Goal: Task Accomplishment & Management: Manage account settings

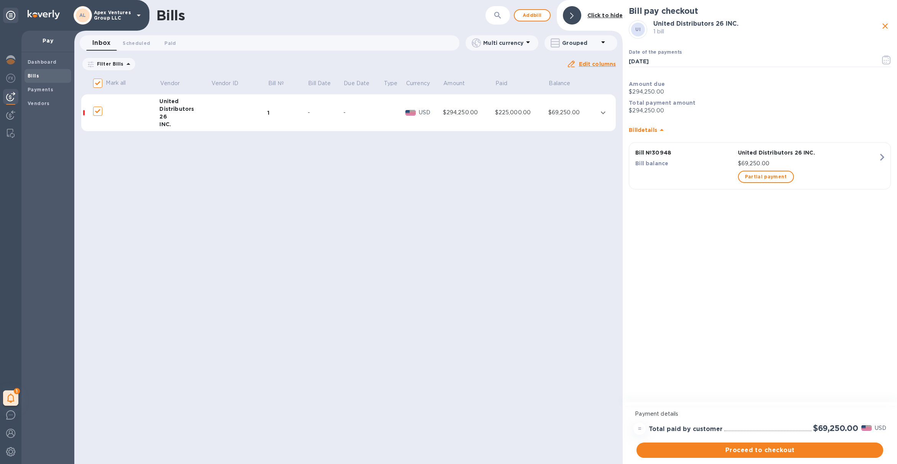
click at [98, 14] on p "Apex Ventures Group LLC" at bounding box center [113, 15] width 38 height 11
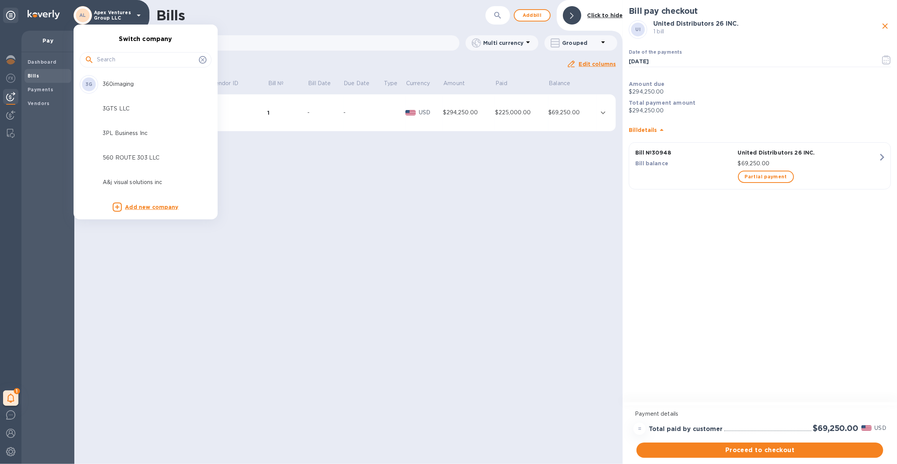
click at [113, 50] on div at bounding box center [146, 59] width 132 height 26
click at [113, 60] on input "text" at bounding box center [146, 59] width 99 height 11
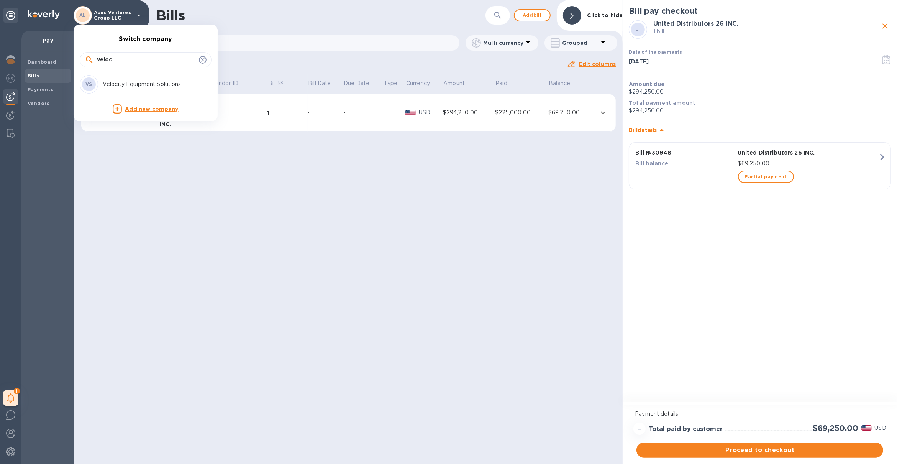
type input "veloc"
click at [129, 82] on p "Velocity Equipment Solutions" at bounding box center [151, 84] width 97 height 8
checkbox input "false"
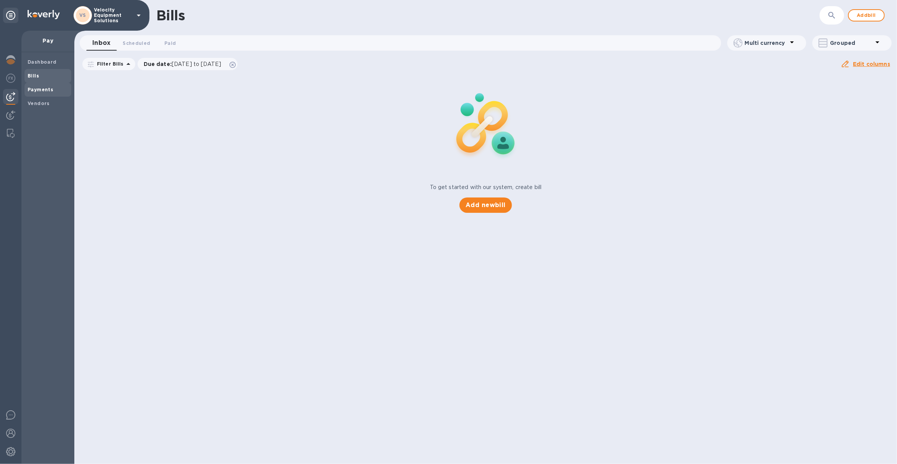
click at [41, 92] on b "Payments" at bounding box center [41, 90] width 26 height 6
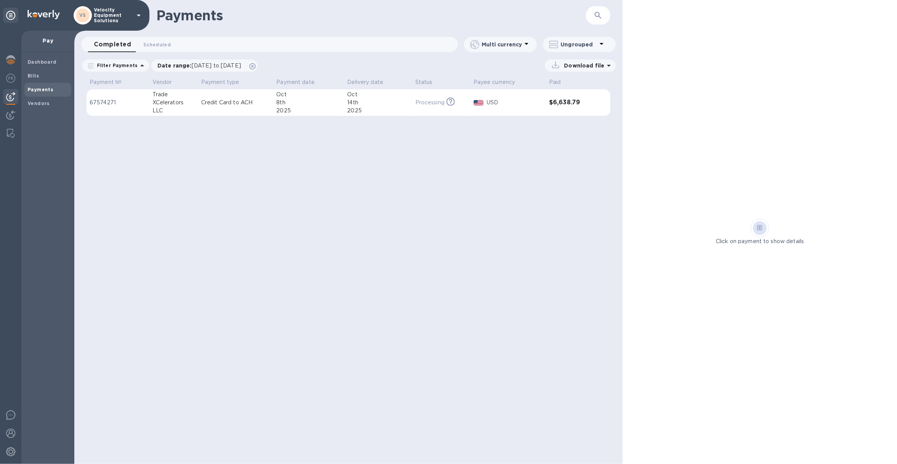
click at [379, 112] on div "2025" at bounding box center [378, 111] width 62 height 8
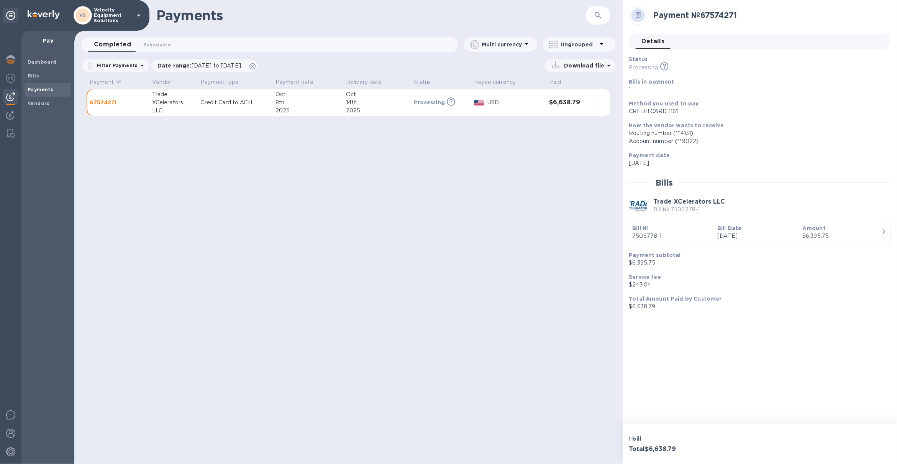
click at [99, 22] on p "Velocity Equipment Solutions" at bounding box center [113, 15] width 38 height 16
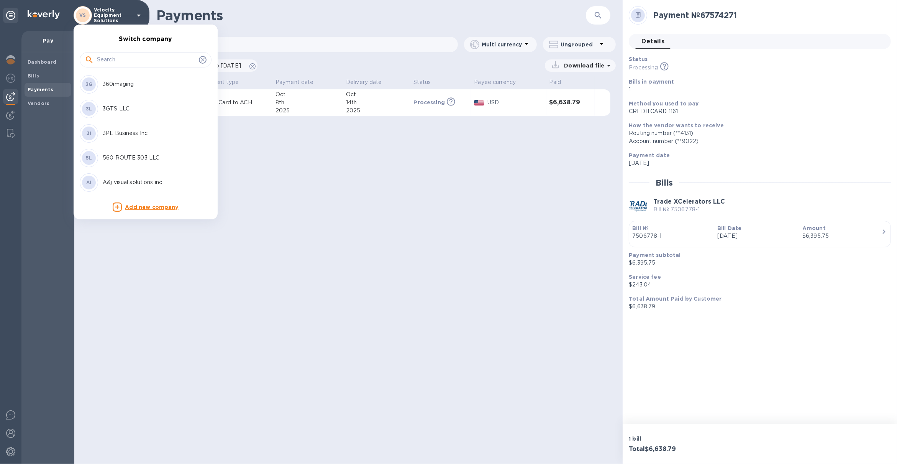
click at [119, 61] on input "text" at bounding box center [146, 59] width 99 height 11
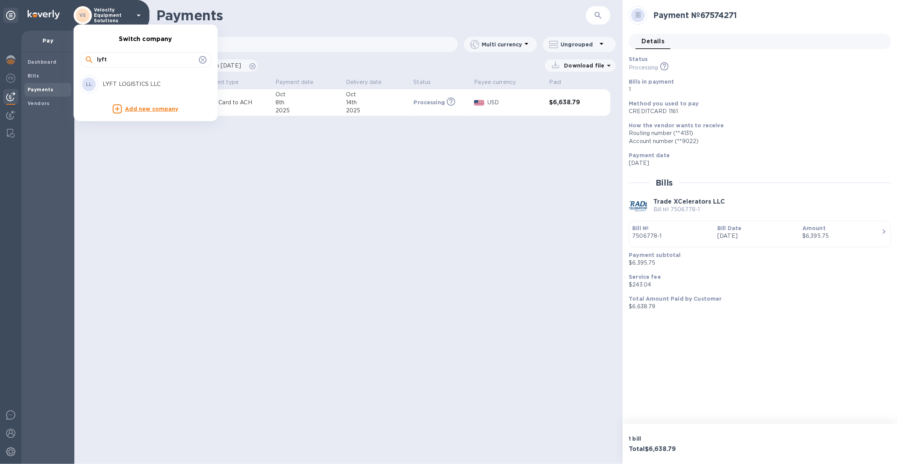
type input "lyft"
click at [128, 78] on div "LL LYFT LOGISTICS LLC" at bounding box center [140, 84] width 120 height 18
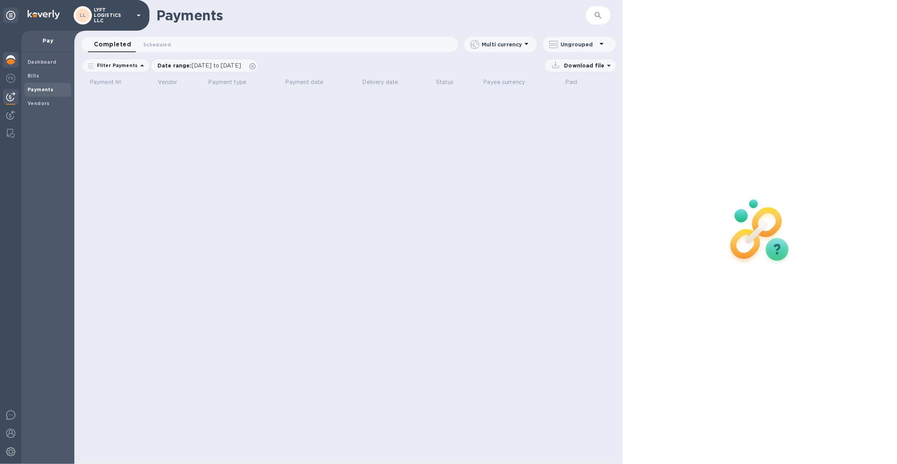
click at [11, 59] on img at bounding box center [10, 59] width 9 height 9
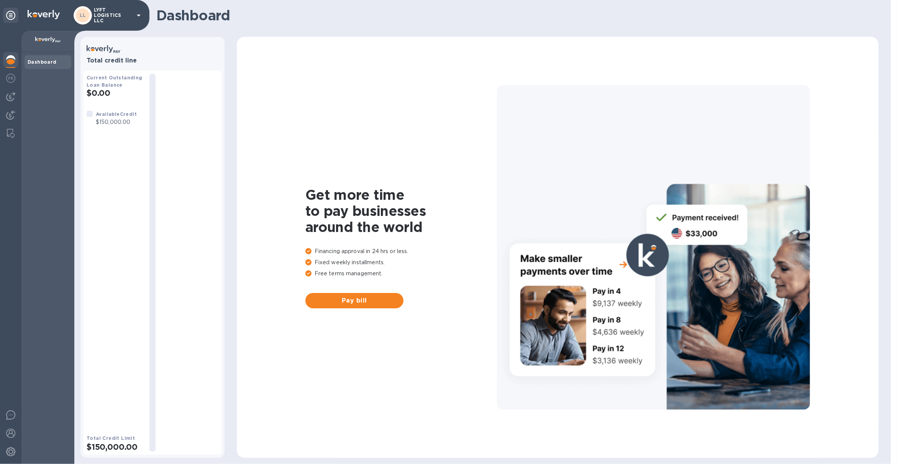
click at [100, 15] on p "LYFT LOGISTICS LLC" at bounding box center [113, 15] width 38 height 16
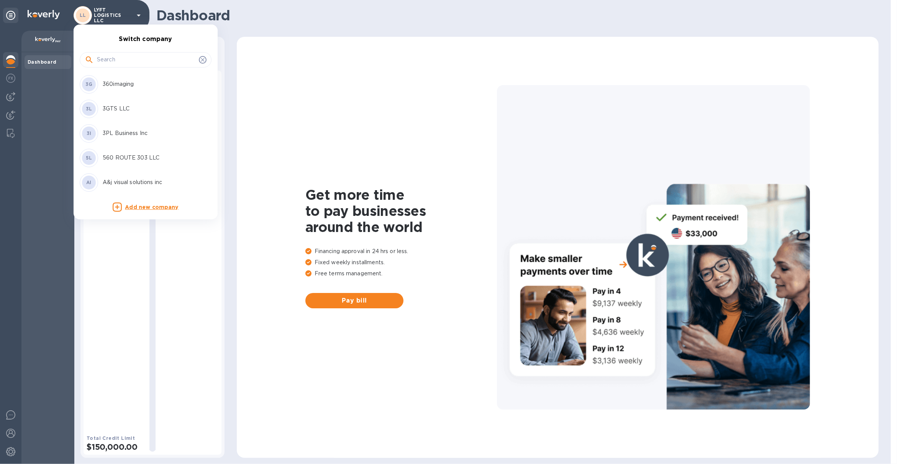
click at [130, 64] on input "text" at bounding box center [146, 59] width 99 height 11
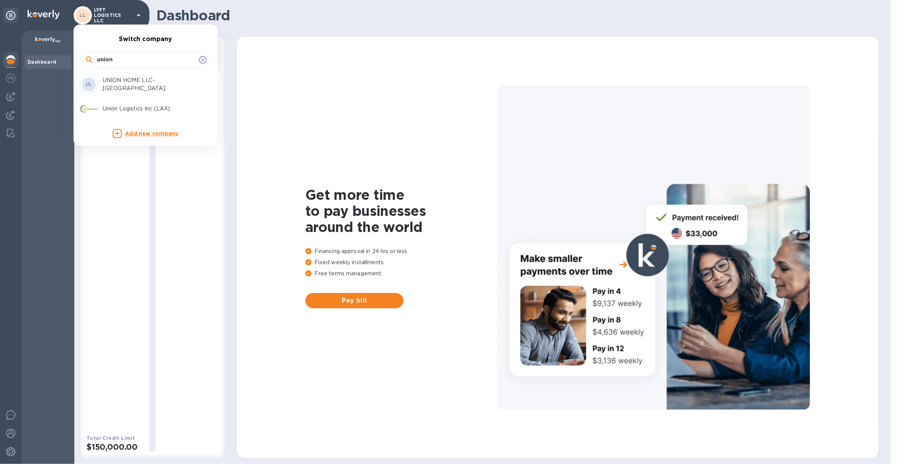
type input "union"
click at [146, 102] on div "Union Logistics Inc (LAX)" at bounding box center [140, 109] width 120 height 18
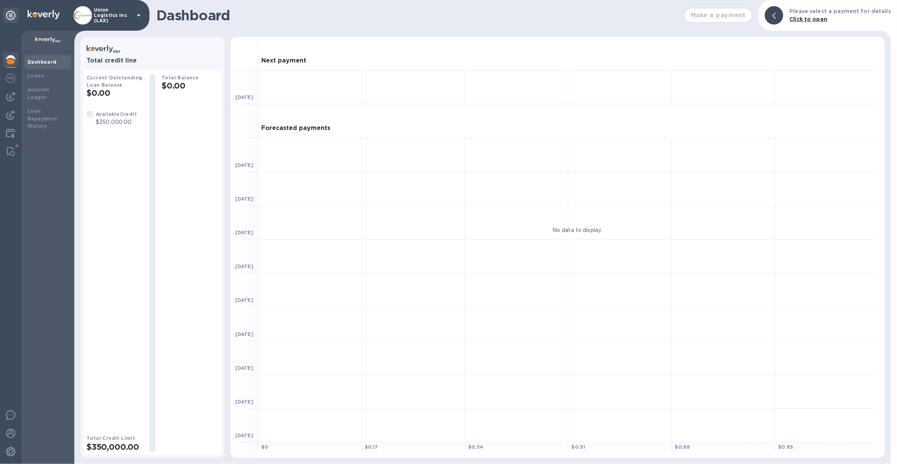
click at [112, 18] on p "Union Logistics Inc (LAX)" at bounding box center [113, 15] width 38 height 16
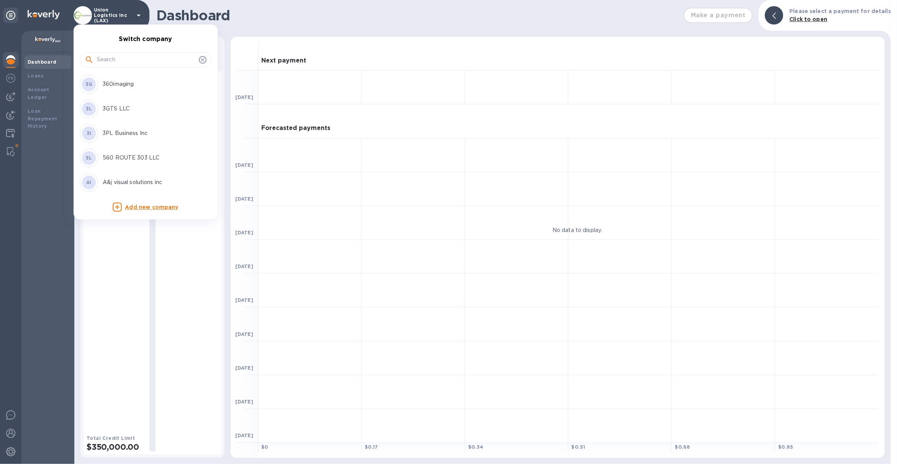
click at [125, 61] on input "text" at bounding box center [146, 59] width 99 height 11
type input "t"
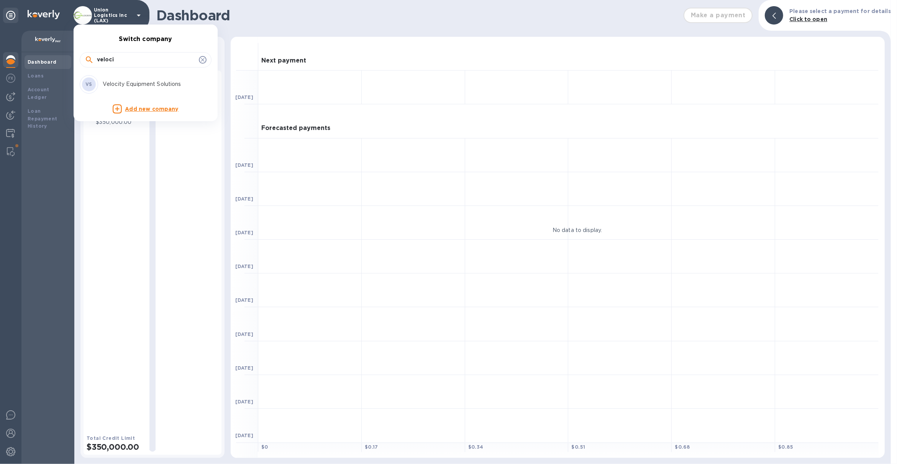
type input "veloci"
click at [133, 81] on p "Velocity Equipment Solutions" at bounding box center [151, 84] width 97 height 8
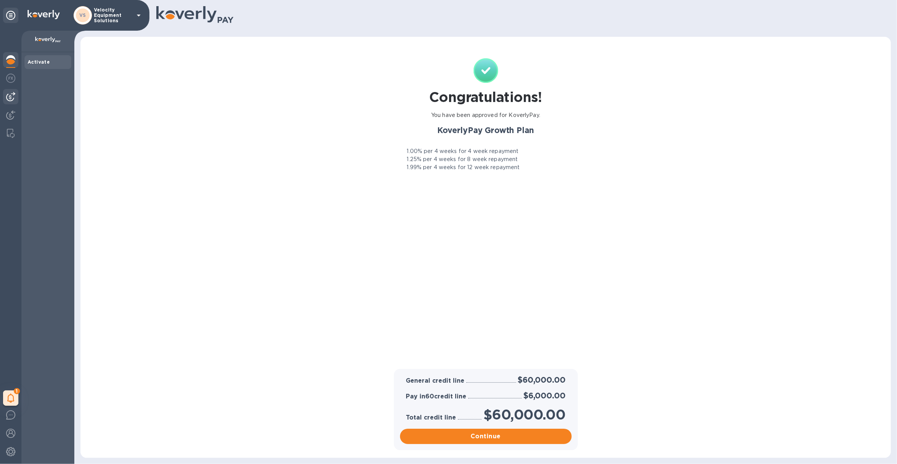
click at [5, 100] on div at bounding box center [10, 96] width 15 height 15
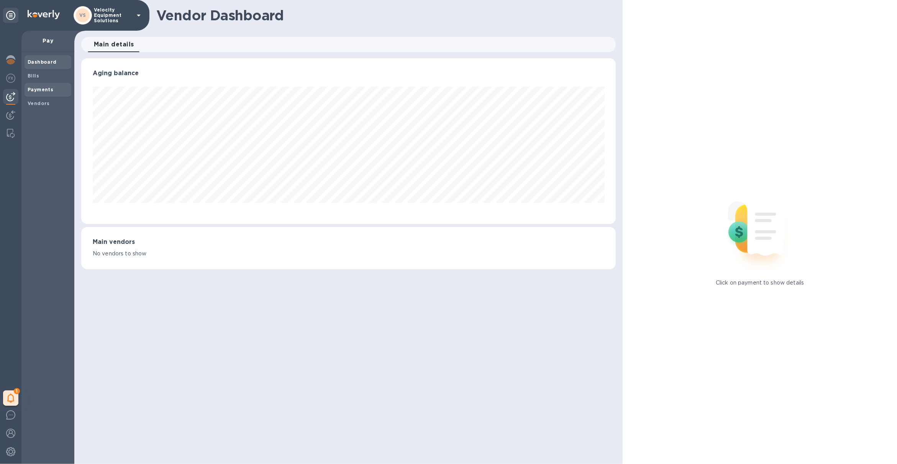
scroll to position [165, 535]
click at [31, 92] on b "Payments" at bounding box center [41, 90] width 26 height 6
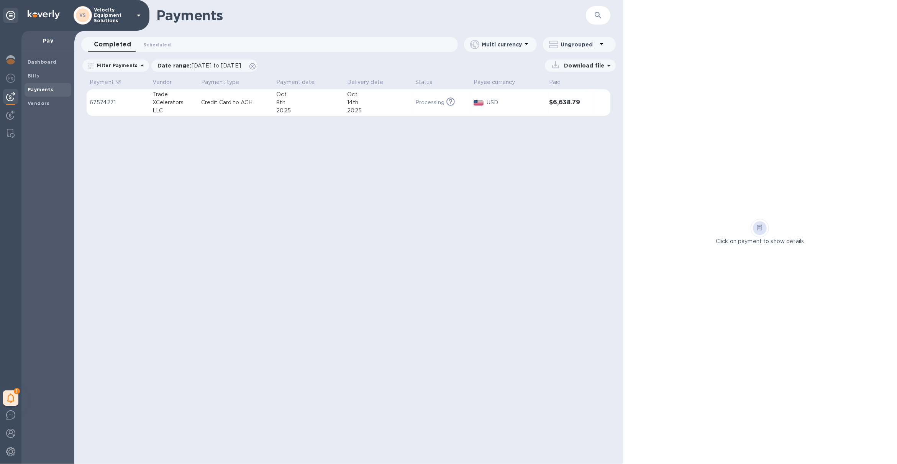
click at [122, 15] on p "Velocity Equipment Solutions" at bounding box center [113, 15] width 38 height 16
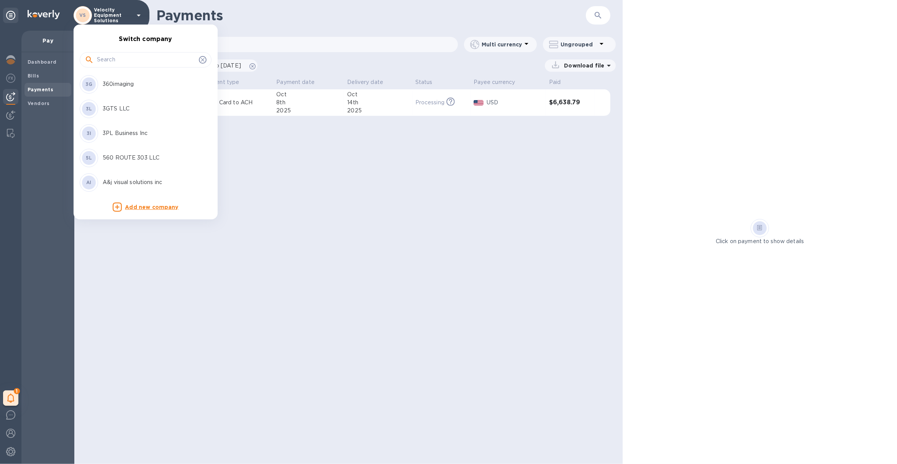
click at [136, 60] on input "text" at bounding box center [146, 59] width 99 height 11
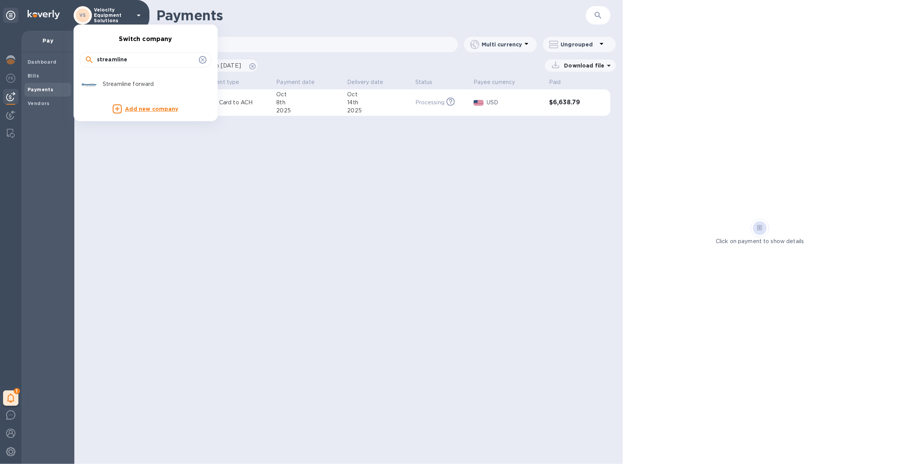
type input "streamline"
click at [149, 88] on p "Streamline forward" at bounding box center [151, 84] width 97 height 8
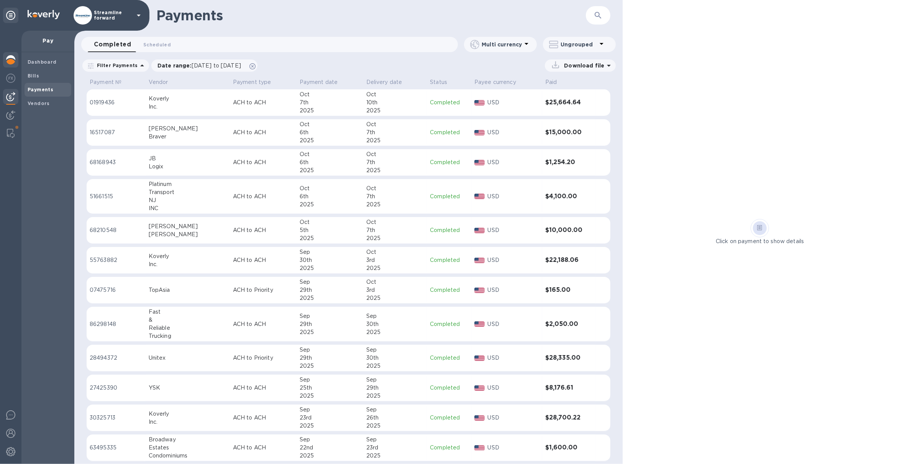
click at [3, 57] on div at bounding box center [10, 60] width 15 height 17
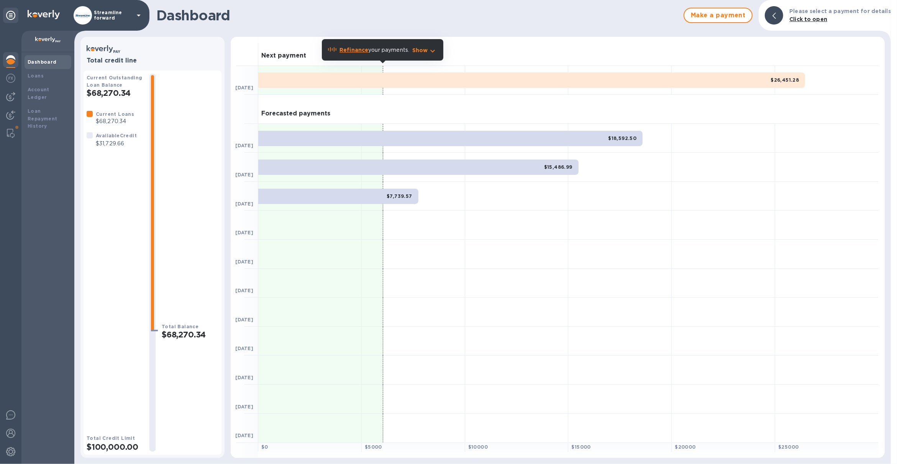
click at [662, 22] on h1 "Dashboard" at bounding box center [418, 15] width 524 height 16
click at [426, 49] on p "Show" at bounding box center [420, 50] width 16 height 8
click at [123, 18] on p "Streamline forward" at bounding box center [113, 15] width 38 height 11
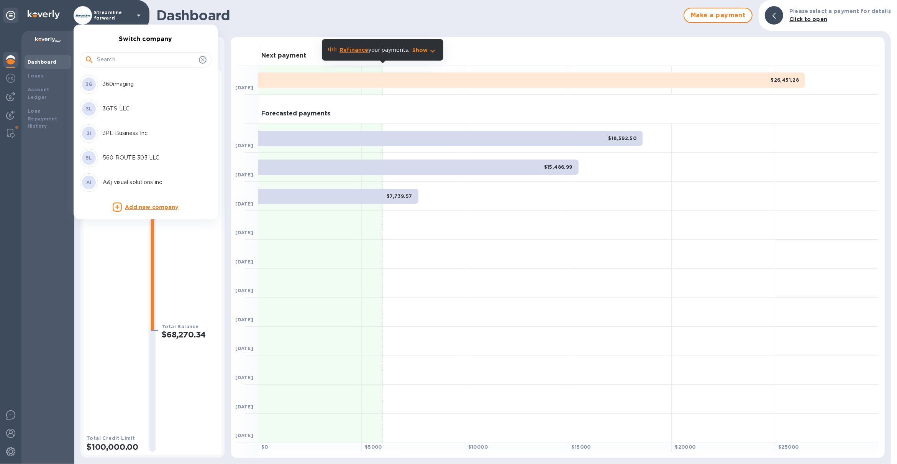
click at [123, 61] on input "text" at bounding box center [146, 59] width 99 height 11
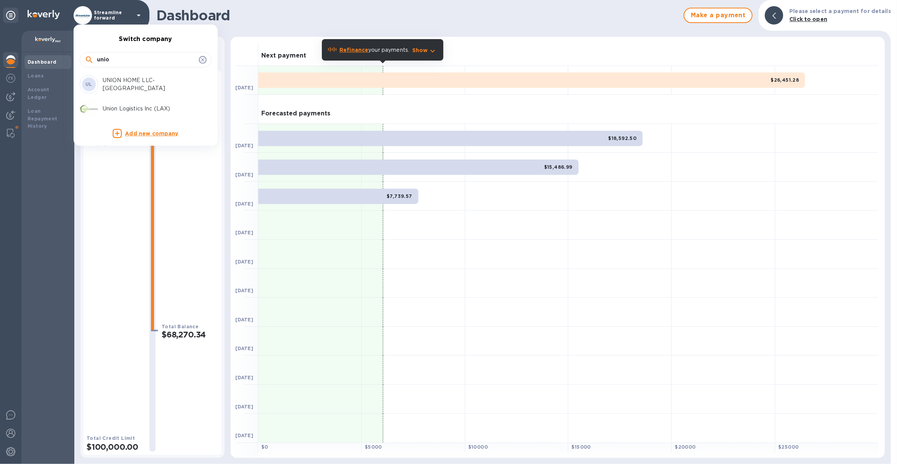
type input "unio"
click at [123, 104] on div "Union Logistics Inc (LAX)" at bounding box center [140, 109] width 120 height 18
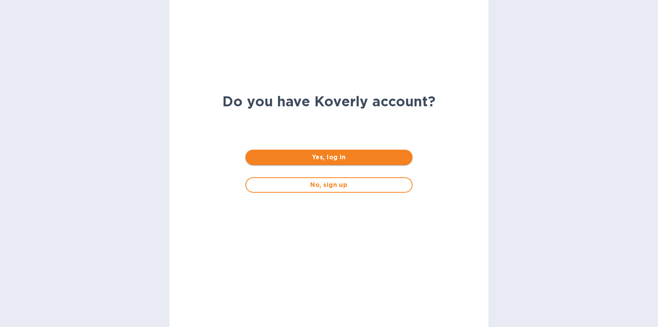
click at [308, 159] on span "Yes, log in" at bounding box center [328, 157] width 154 height 9
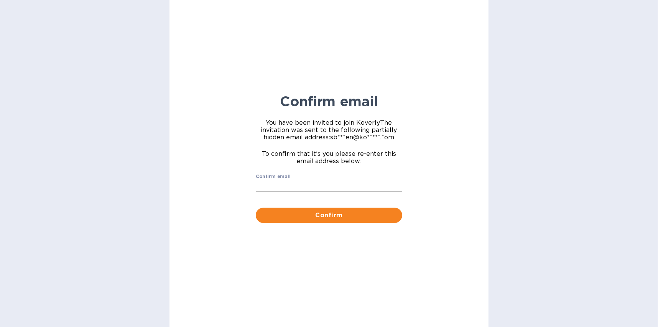
click at [292, 182] on input "Confirm email" at bounding box center [329, 185] width 146 height 11
type input "sballen@koverly.com"
click at [324, 215] on span "Confirm" at bounding box center [329, 214] width 134 height 9
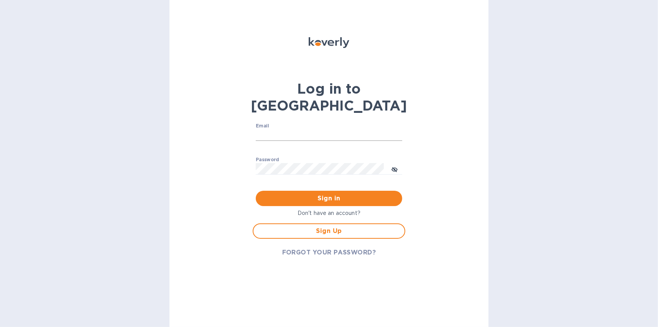
click at [312, 129] on input "Email" at bounding box center [329, 134] width 146 height 11
type input "[EMAIL_ADDRESS][DOMAIN_NAME]"
click at [321, 191] on button "Sign in" at bounding box center [329, 198] width 146 height 15
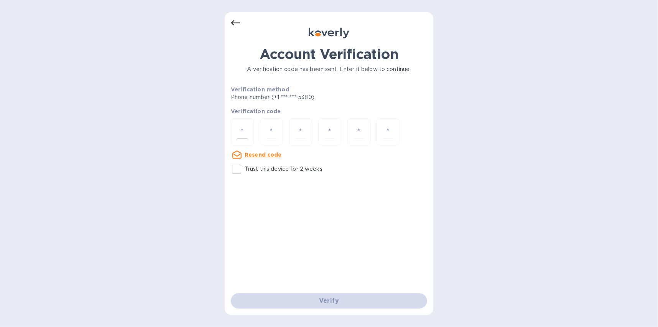
click at [240, 134] on input "number" at bounding box center [242, 132] width 10 height 14
type input "8"
type input "9"
type input "0"
type input "5"
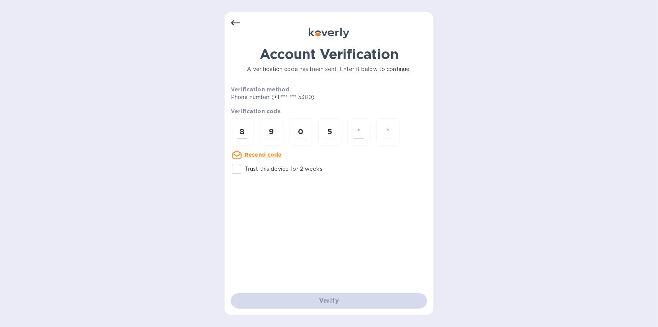
type input "3"
type input "2"
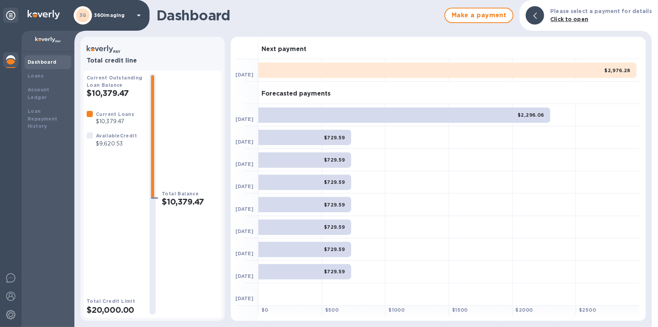
click at [120, 15] on p "360imaging" at bounding box center [113, 15] width 38 height 5
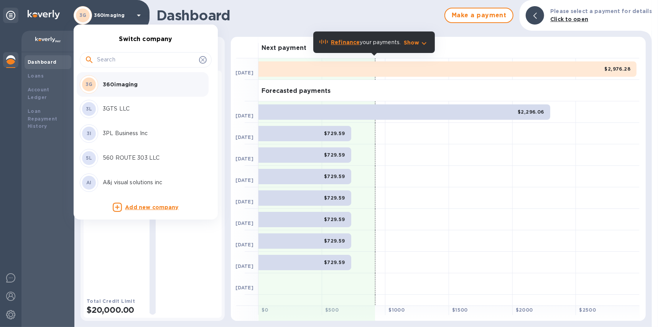
click at [126, 61] on input "text" at bounding box center [146, 59] width 99 height 11
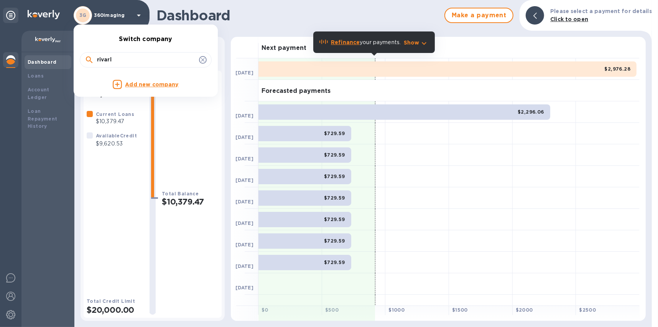
type input "rivarl"
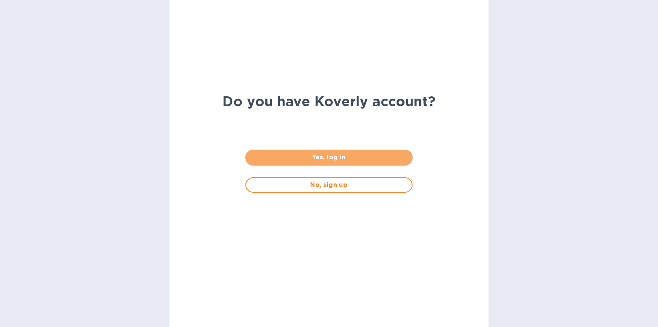
click at [342, 155] on span "Yes, log in" at bounding box center [328, 157] width 154 height 9
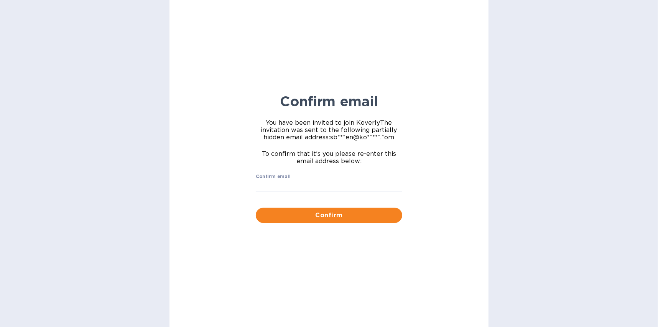
click at [311, 176] on div "Confirm email ​" at bounding box center [329, 188] width 146 height 28
click at [311, 187] on input "Confirm email" at bounding box center [329, 185] width 146 height 11
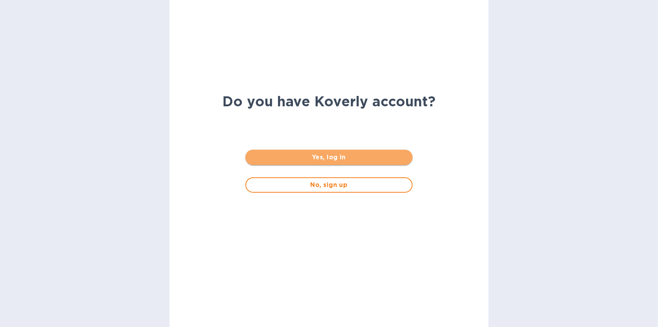
click at [347, 158] on span "Yes, log in" at bounding box center [328, 157] width 154 height 9
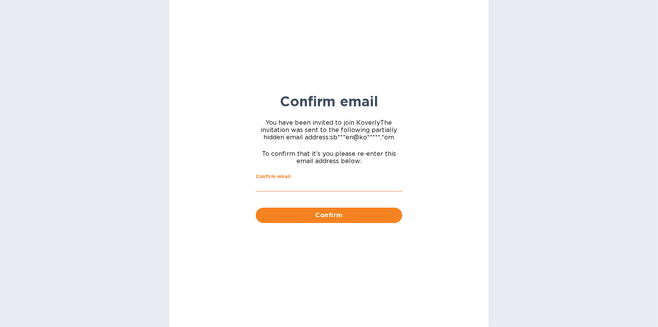
click at [311, 187] on input "Confirm email" at bounding box center [329, 185] width 146 height 11
type input "[EMAIL_ADDRESS][DOMAIN_NAME]"
click at [330, 216] on span "Confirm" at bounding box center [329, 214] width 134 height 9
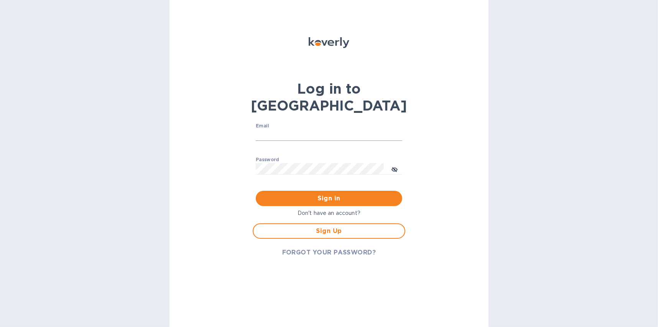
click at [301, 129] on input "Email" at bounding box center [329, 134] width 146 height 11
type input "[EMAIL_ADDRESS][DOMAIN_NAME]"
click at [317, 194] on span "Sign in" at bounding box center [329, 198] width 134 height 9
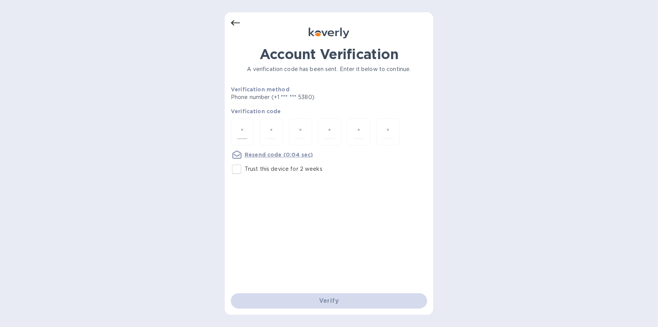
click at [249, 125] on div at bounding box center [242, 131] width 23 height 27
type input "1"
type input "4"
type input "9"
type input "0"
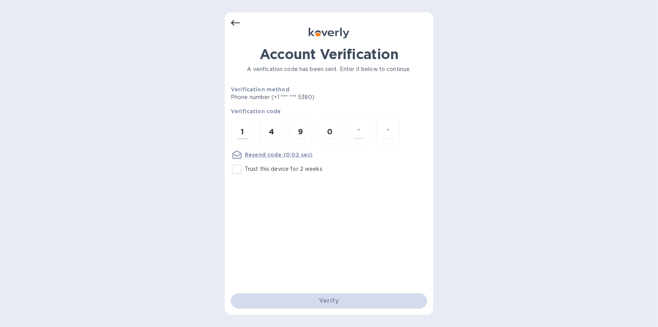
type input "3"
type input "7"
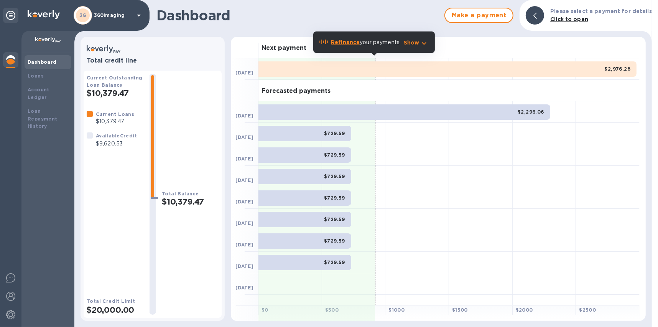
click at [117, 20] on div "3G 360imaging" at bounding box center [109, 15] width 70 height 18
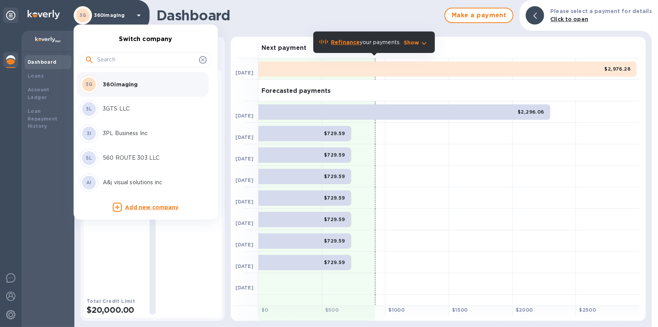
click at [128, 59] on input "text" at bounding box center [146, 59] width 99 height 11
type input "e"
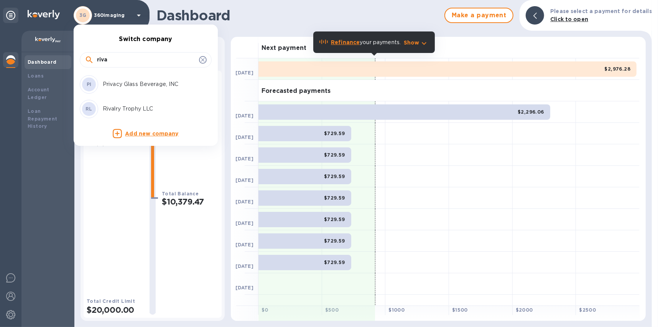
type input "riva"
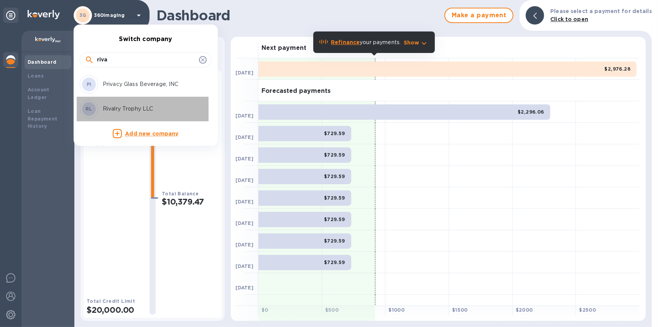
click at [130, 110] on p "Rivalry Trophy LLC" at bounding box center [151, 109] width 97 height 8
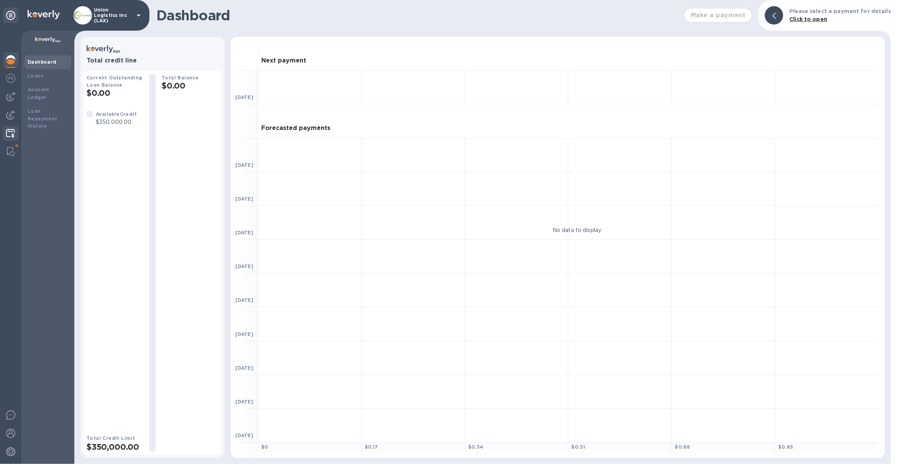
click at [8, 126] on div at bounding box center [10, 134] width 15 height 17
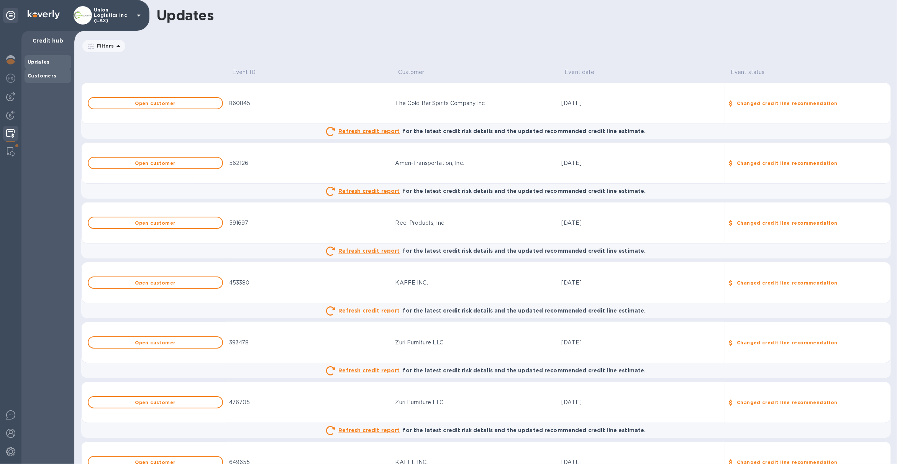
click at [48, 72] on div "Customers" at bounding box center [48, 76] width 41 height 8
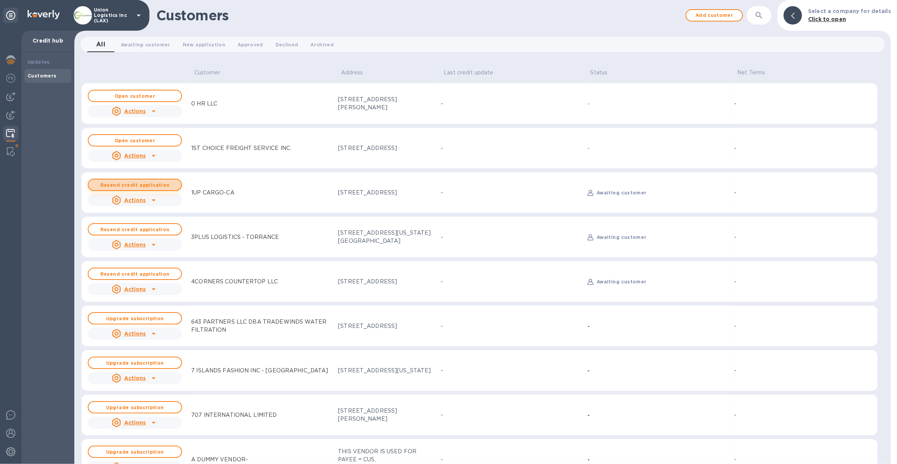
click at [143, 187] on b "Resend credit application" at bounding box center [134, 185] width 69 height 6
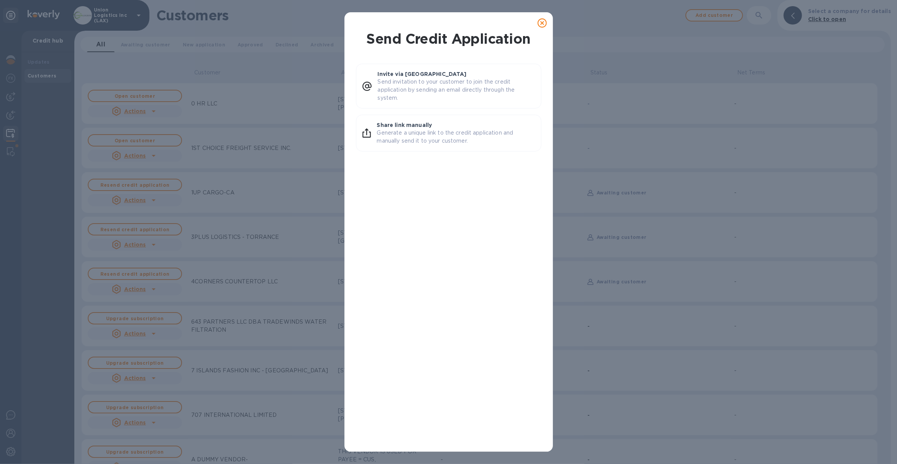
click at [540, 25] on icon at bounding box center [542, 22] width 9 height 9
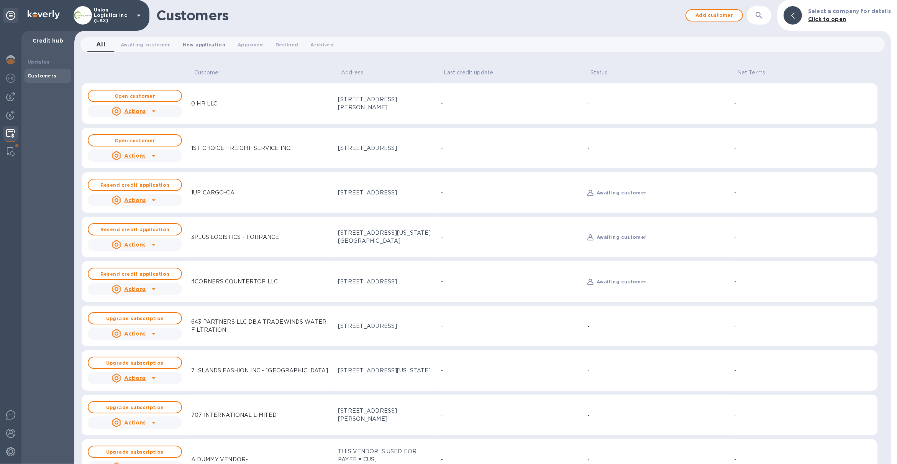
click at [215, 39] on button "New application 0" at bounding box center [204, 44] width 55 height 15
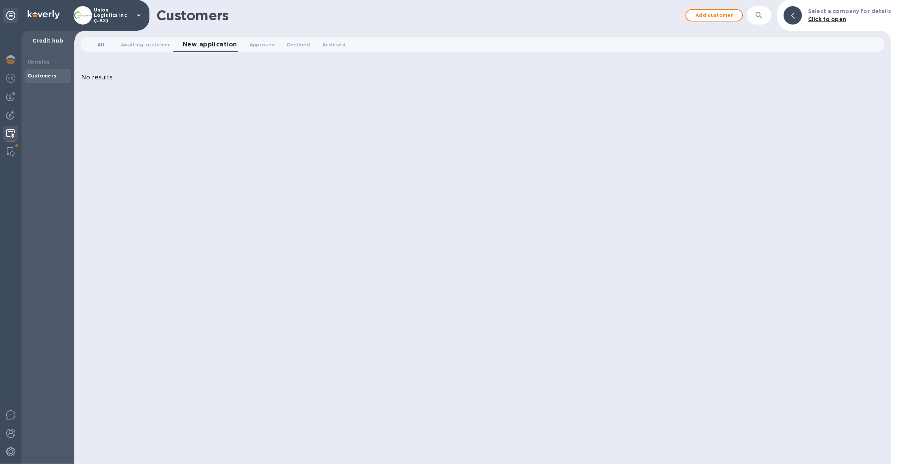
click at [107, 41] on span "All 0" at bounding box center [100, 45] width 15 height 8
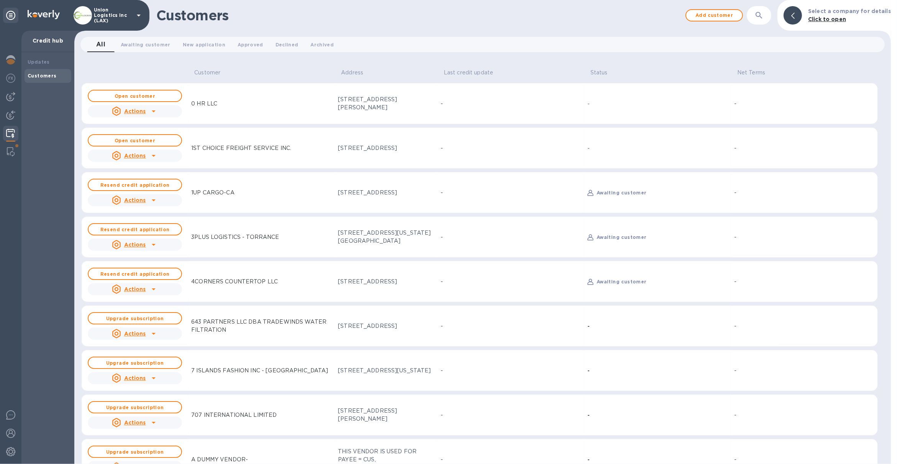
click at [760, 20] on button "button" at bounding box center [759, 15] width 18 height 18
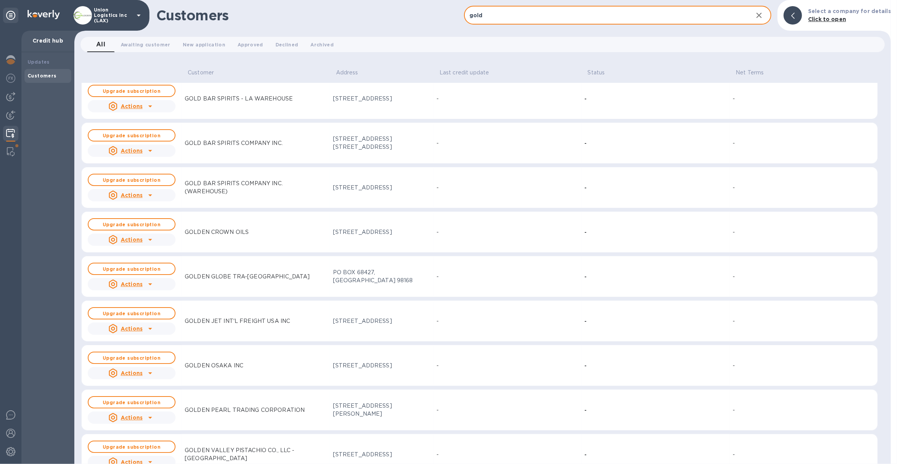
scroll to position [6, 0]
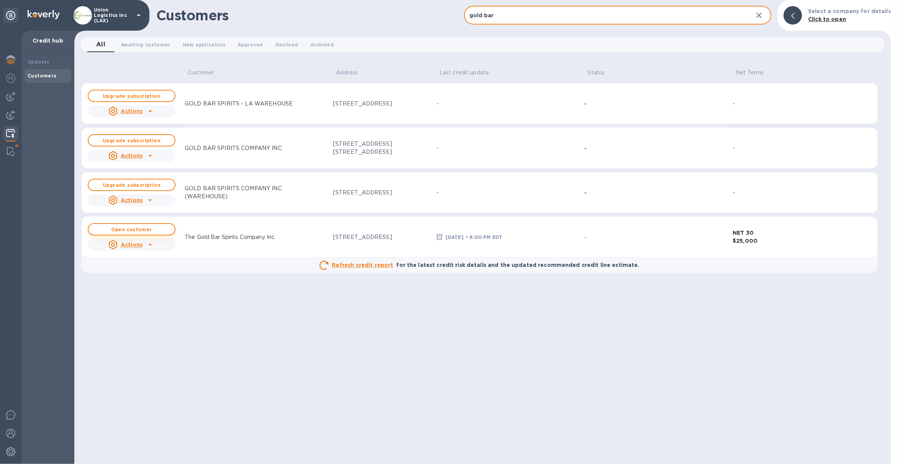
type input "gold bar"
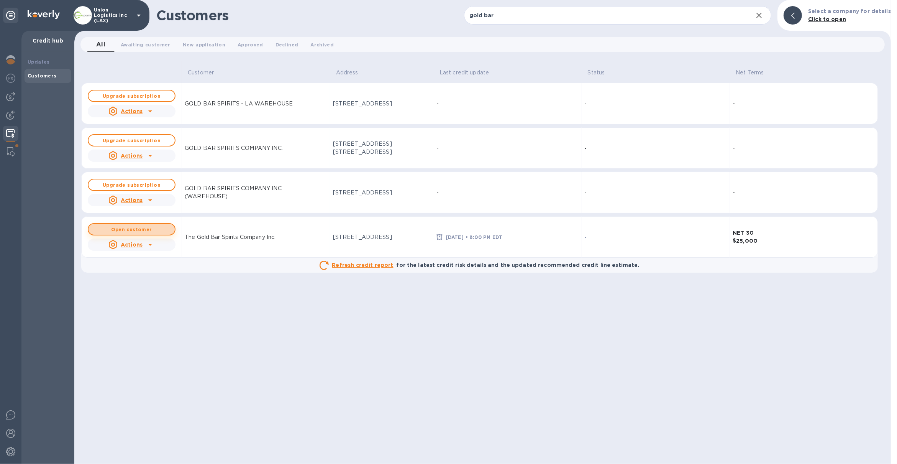
click at [146, 227] on b "Open customer" at bounding box center [131, 230] width 41 height 6
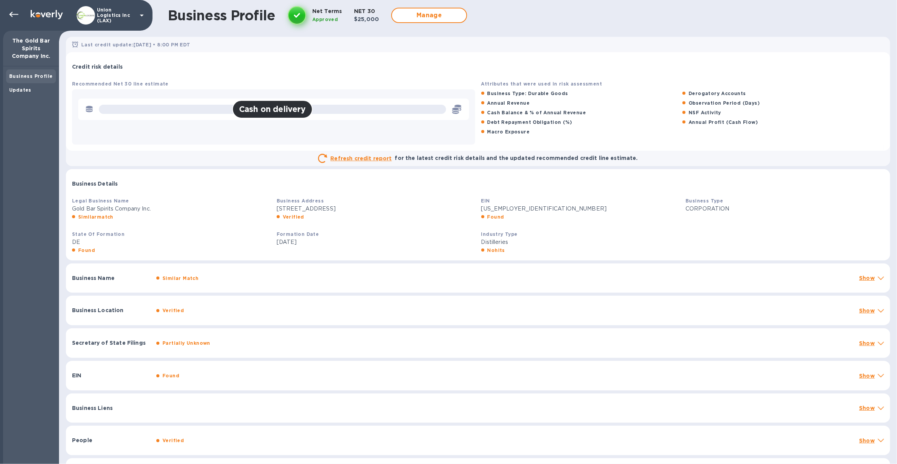
click at [871, 280] on p "Show" at bounding box center [867, 278] width 16 height 8
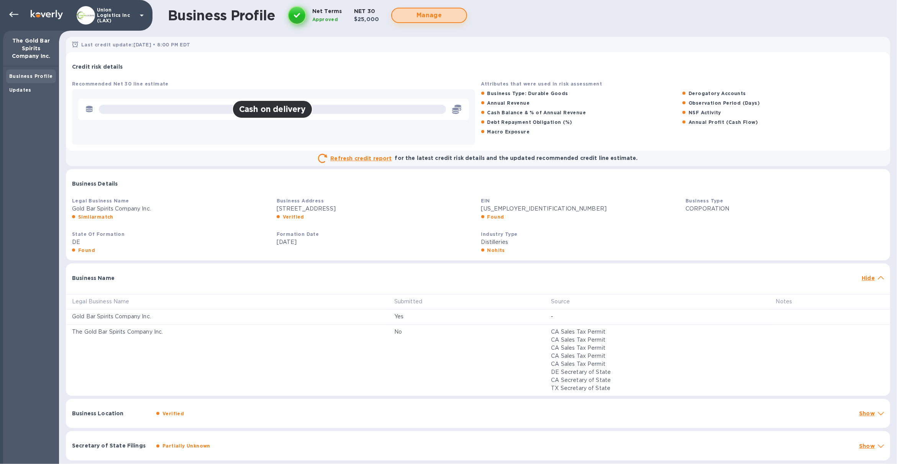
click at [411, 20] on button "Manage" at bounding box center [429, 15] width 76 height 15
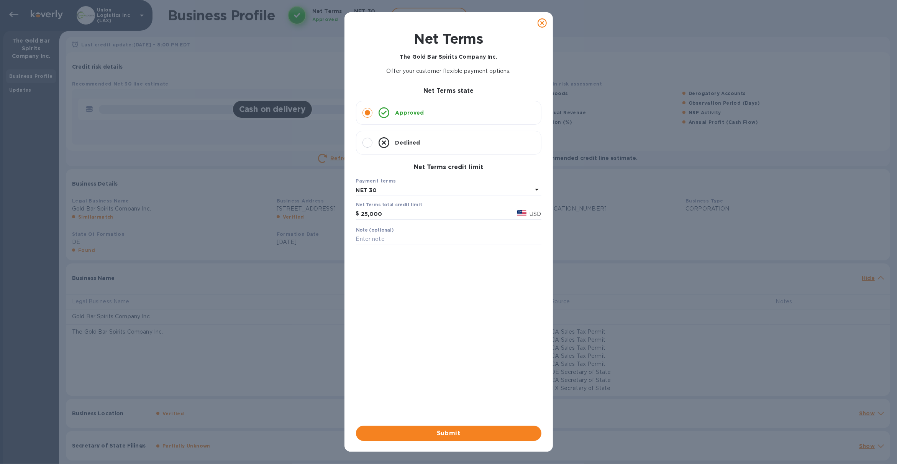
click at [545, 23] on icon at bounding box center [542, 22] width 9 height 9
